Goal: Obtain resource: Download file/media

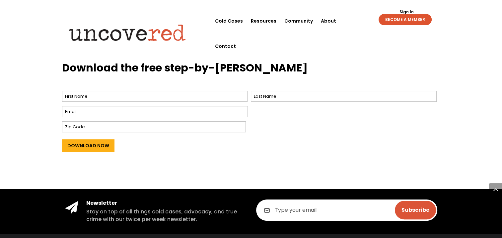
scroll to position [279, 0]
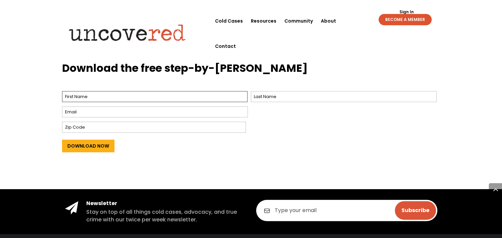
click at [218, 96] on input "First" at bounding box center [155, 96] width 186 height 11
type input "c"
type input "cass"
click at [289, 96] on input "Last" at bounding box center [344, 96] width 186 height 11
type input "m"
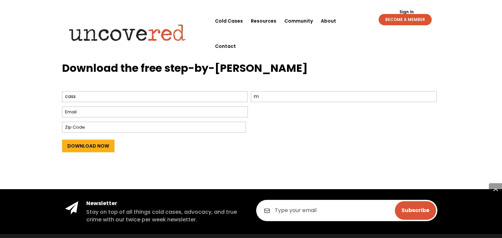
click at [117, 117] on input "Email *" at bounding box center [155, 111] width 186 height 11
type input "cassidymcgillien@gmail.com"
type input "3978"
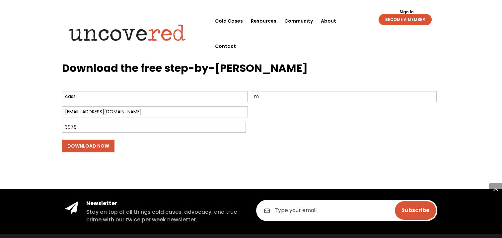
click at [105, 141] on input "Download Now" at bounding box center [88, 145] width 52 height 13
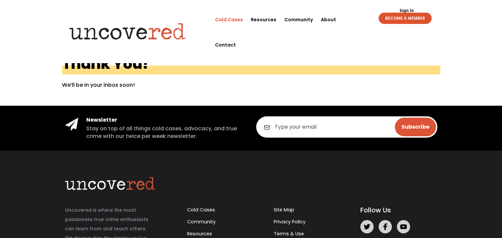
click at [234, 19] on link "Cold Cases" at bounding box center [229, 19] width 28 height 25
